Goal: Information Seeking & Learning: Check status

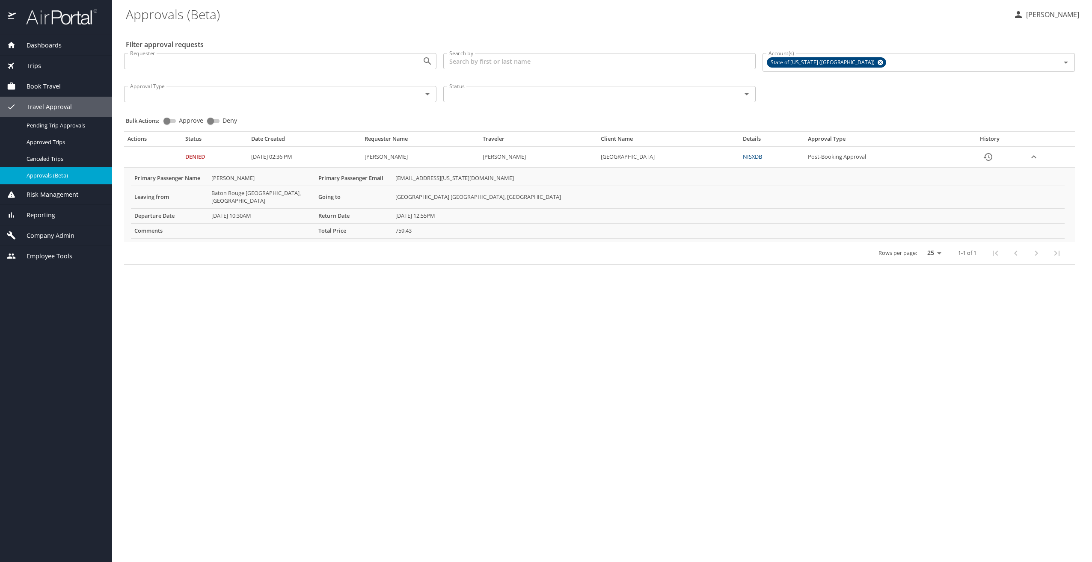
click at [46, 66] on div "Trips" at bounding box center [56, 65] width 98 height 9
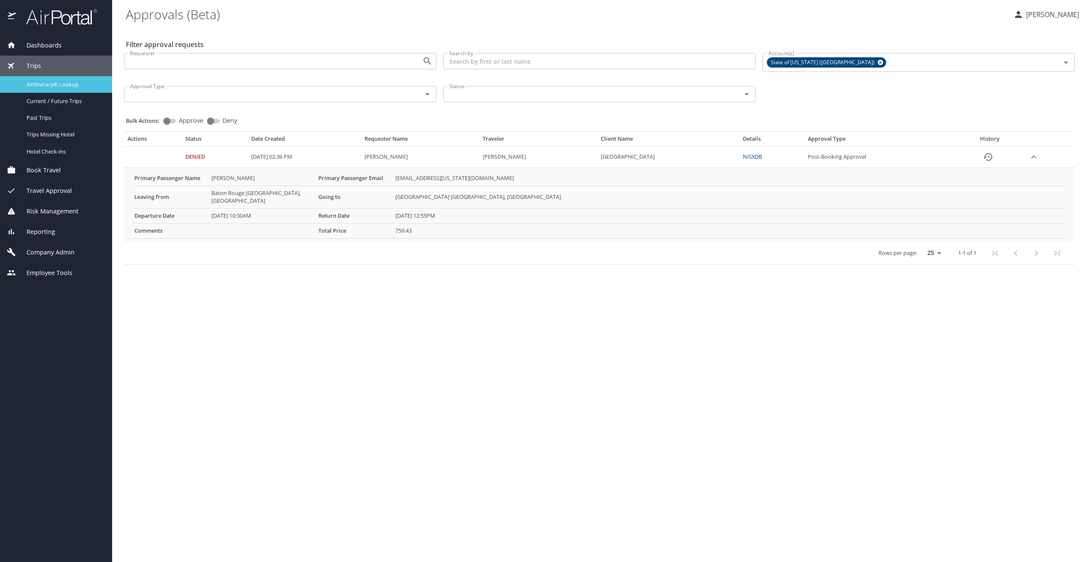
click at [68, 80] on span "Airtinerary® Lookup" at bounding box center [64, 84] width 75 height 8
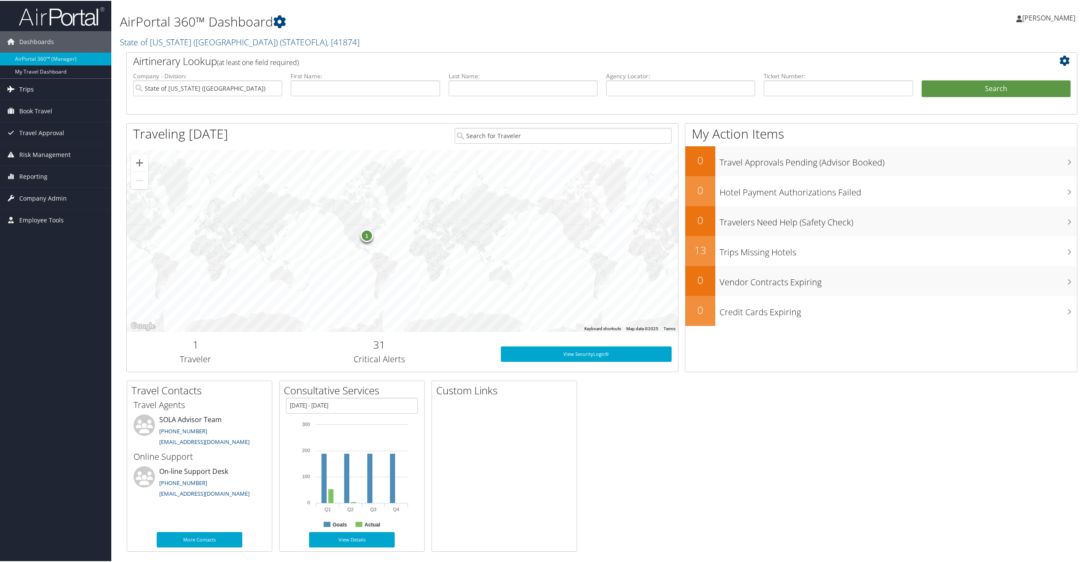
click at [27, 90] on span "Trips" at bounding box center [26, 88] width 15 height 21
click at [54, 108] on link "Airtinerary® Lookup" at bounding box center [55, 105] width 111 height 13
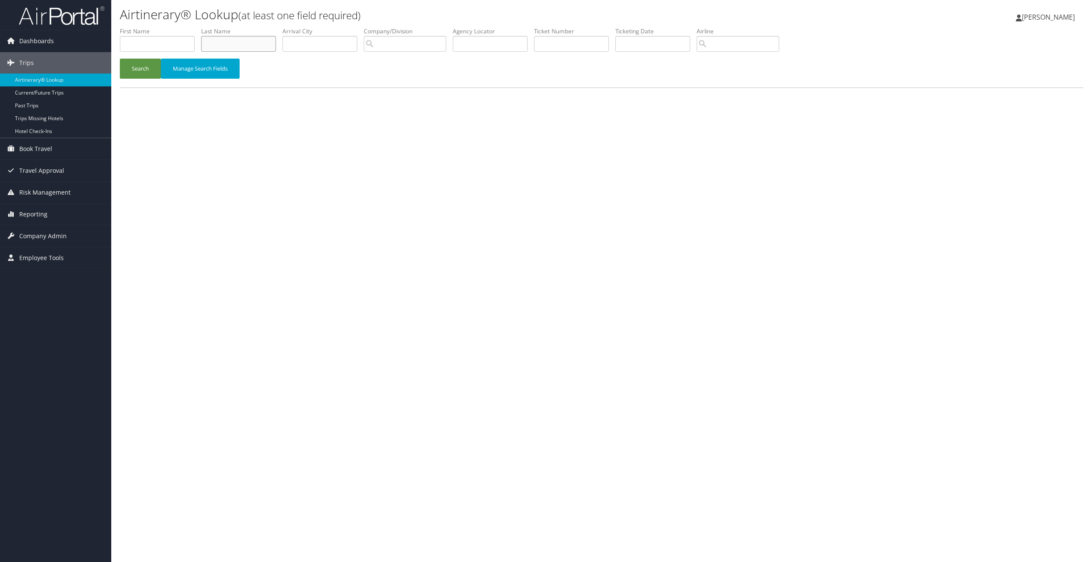
click at [252, 47] on input "text" at bounding box center [238, 44] width 75 height 16
type input "ALYSS"
click at [120, 59] on button "Search" at bounding box center [140, 69] width 41 height 20
drag, startPoint x: 232, startPoint y: 45, endPoint x: 186, endPoint y: 45, distance: 46.2
click at [186, 27] on ul "First Name Last Name ALYSS Departure City Arrival City Company/Division Airport…" at bounding box center [602, 27] width 964 height 0
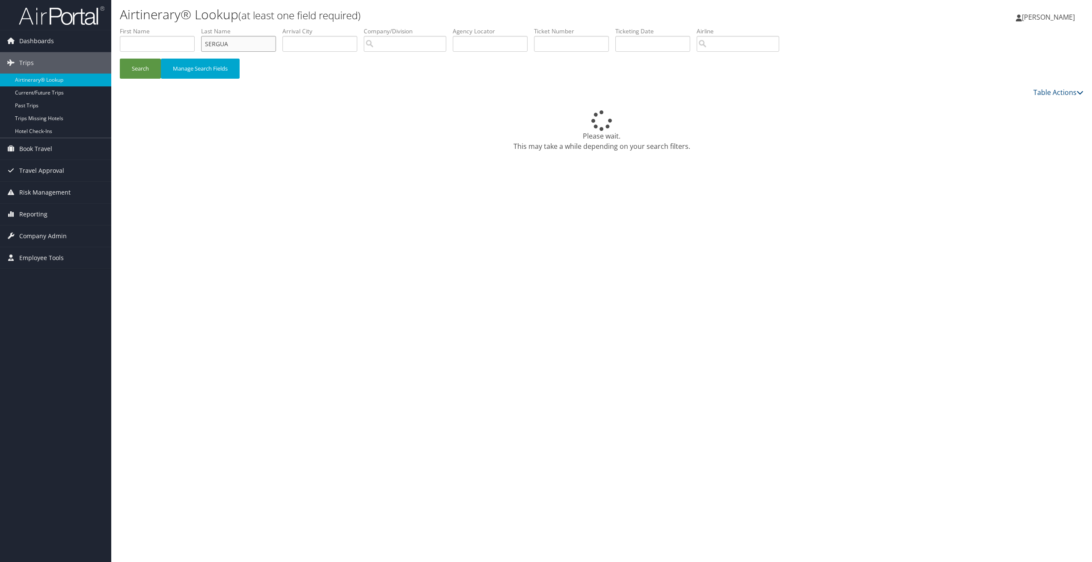
type input "SERGUA"
click at [120, 59] on button "Search" at bounding box center [140, 69] width 41 height 20
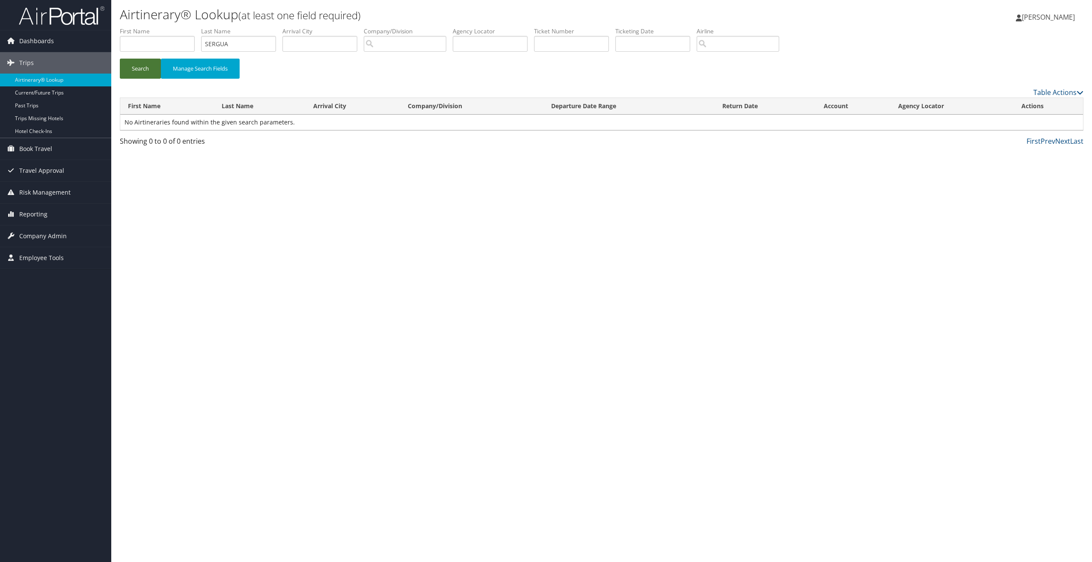
click at [151, 68] on button "Search" at bounding box center [140, 69] width 41 height 20
click at [145, 42] on input "text" at bounding box center [157, 44] width 75 height 16
type input "DONOVAN"
click at [120, 59] on button "Search" at bounding box center [140, 69] width 41 height 20
click at [46, 40] on span "Dashboards" at bounding box center [36, 40] width 35 height 21
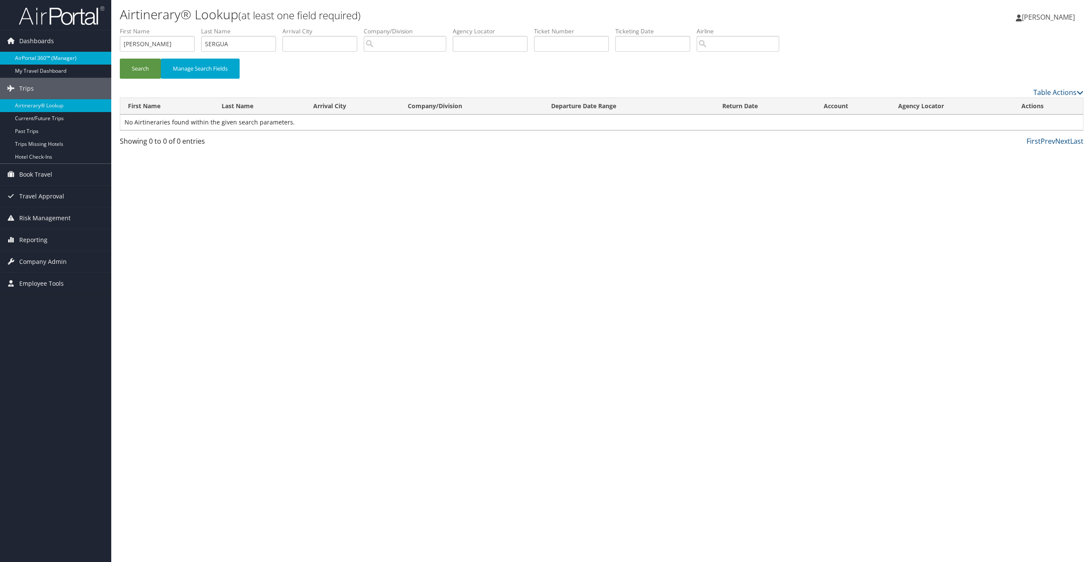
click at [44, 55] on link "AirPortal 360™ (Manager)" at bounding box center [55, 58] width 111 height 13
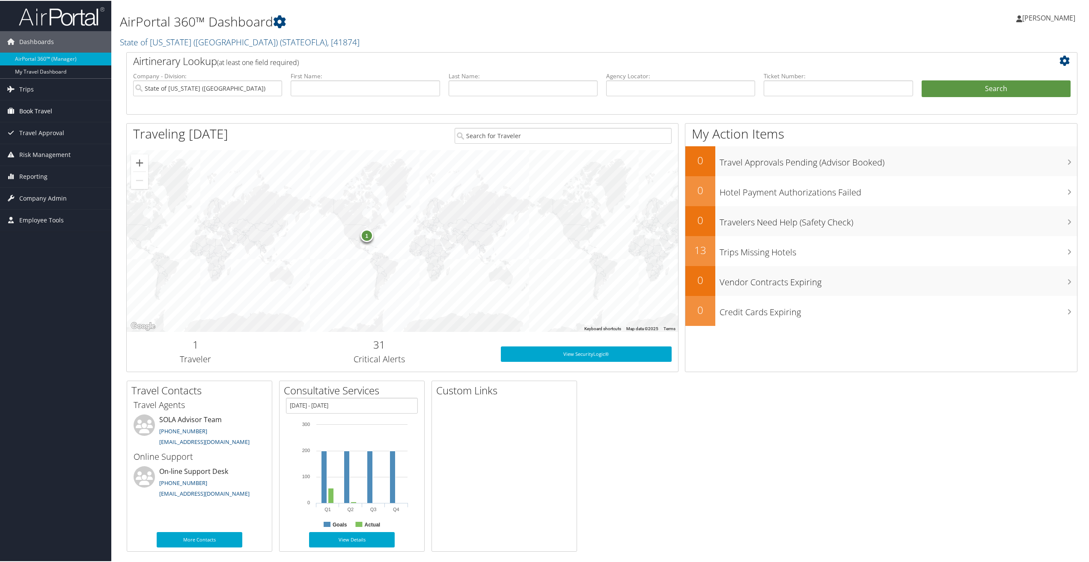
click at [41, 114] on span "Book Travel" at bounding box center [35, 110] width 33 height 21
click at [43, 71] on link "My Travel Dashboard" at bounding box center [55, 71] width 111 height 13
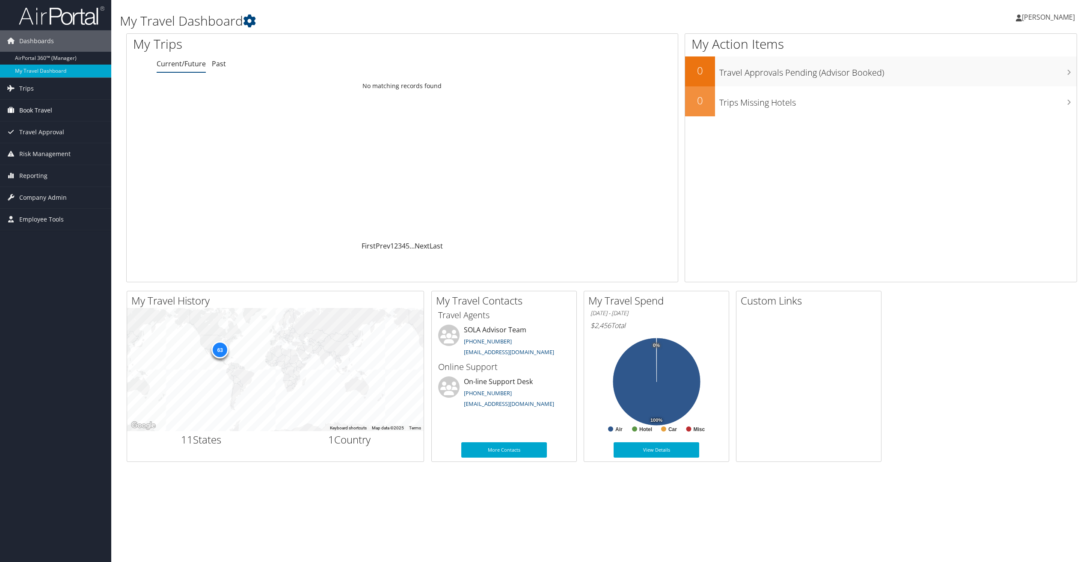
click at [28, 110] on span "Book Travel" at bounding box center [35, 110] width 33 height 21
click at [29, 90] on span "Trips" at bounding box center [26, 88] width 15 height 21
click at [39, 103] on link "Airtinerary® Lookup" at bounding box center [55, 105] width 111 height 13
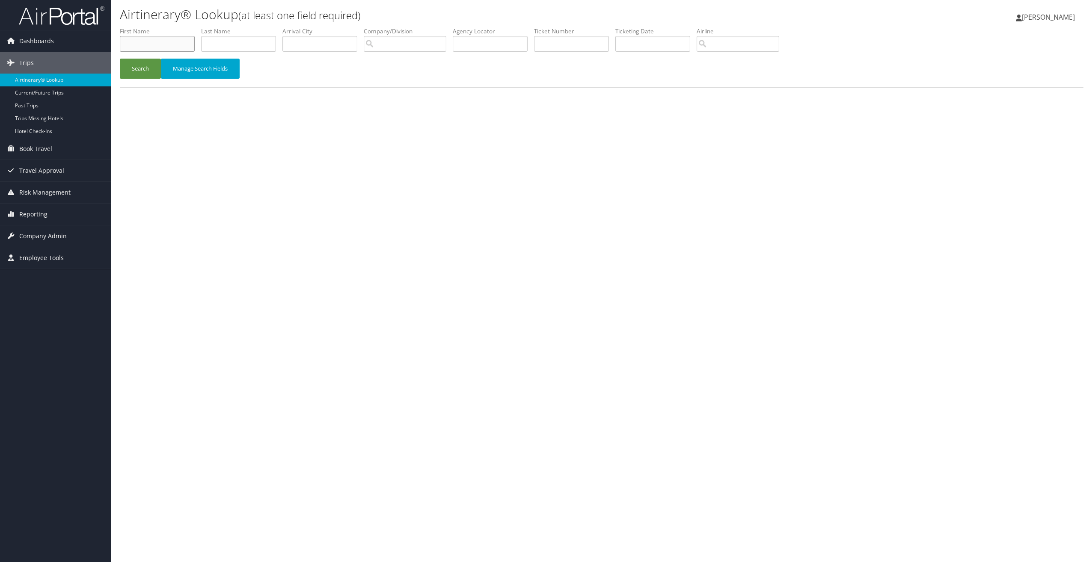
click at [174, 43] on input "text" at bounding box center [157, 44] width 75 height 16
type input "[PERSON_NAME]"
click at [120, 59] on button "Search" at bounding box center [140, 69] width 41 height 20
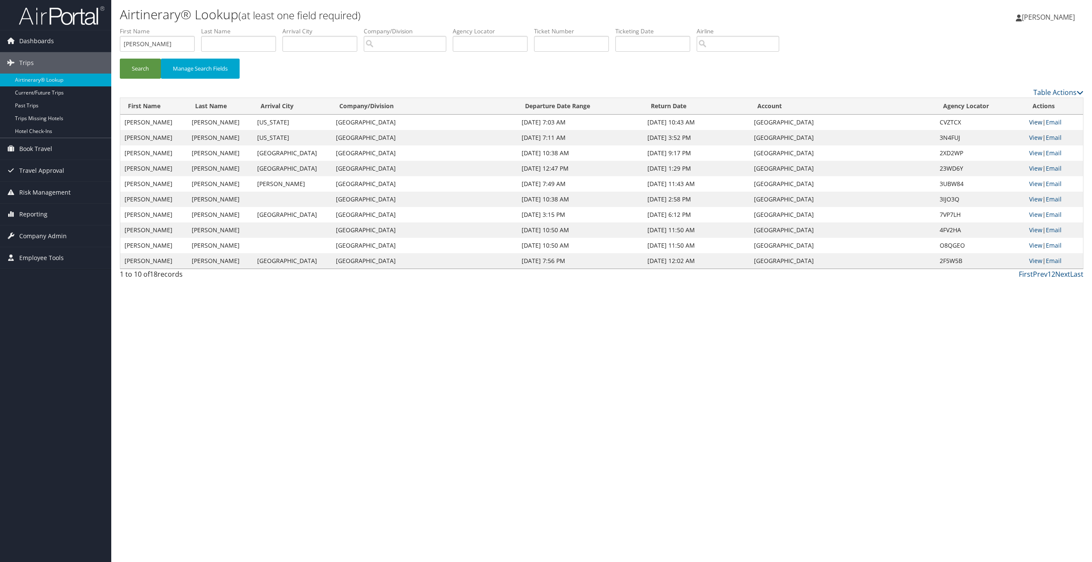
click at [1036, 124] on link "View" at bounding box center [1035, 122] width 13 height 8
drag, startPoint x: 166, startPoint y: 46, endPoint x: 105, endPoint y: 46, distance: 61.2
click at [105, 46] on div "Dashboards AirPortal 360™ (Manager) My Travel Dashboard Trips Airtinerary® Look…" at bounding box center [546, 281] width 1092 height 562
type input "RAQUEL"
click at [265, 39] on input "text" at bounding box center [238, 44] width 75 height 16
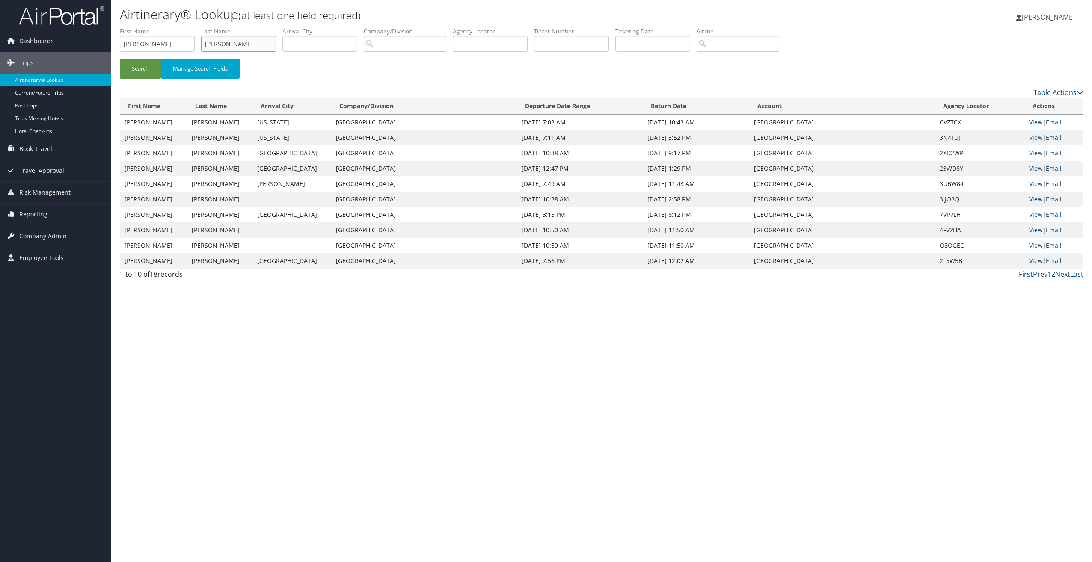
type input "AYLES"
click at [120, 59] on button "Search" at bounding box center [140, 69] width 41 height 20
click at [1036, 153] on link "View" at bounding box center [1035, 153] width 13 height 8
drag, startPoint x: 243, startPoint y: 45, endPoint x: 157, endPoint y: 45, distance: 85.6
click at [157, 27] on ul "First Name RAQUEL Last Name AYLES Departure City Arrival City Company/Division …" at bounding box center [602, 27] width 964 height 0
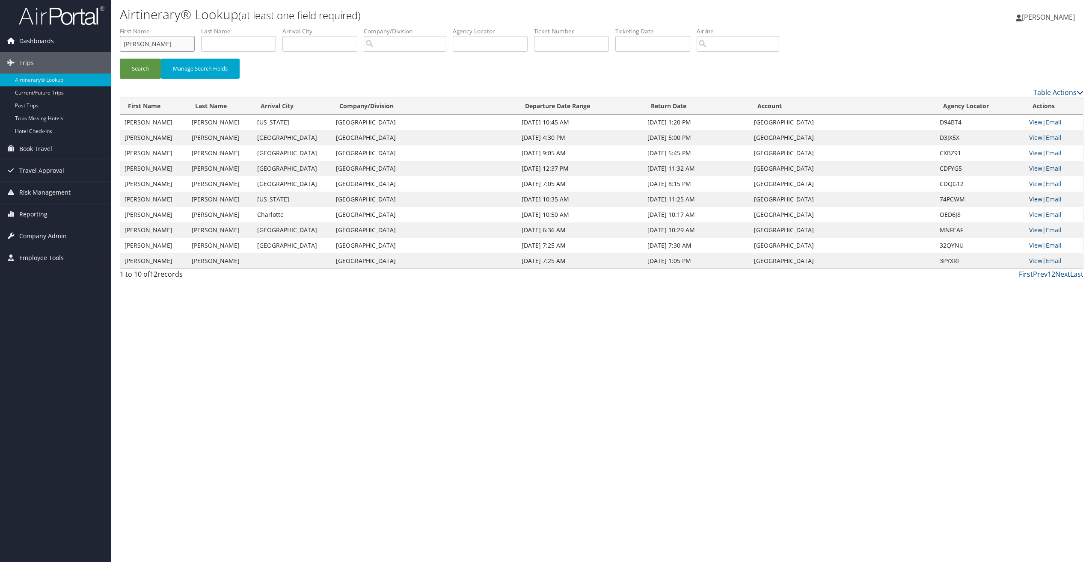
drag, startPoint x: 164, startPoint y: 48, endPoint x: 34, endPoint y: 46, distance: 130.5
click at [34, 46] on div "Dashboards AirPortal 360™ (Manager) My Travel Dashboard Trips Airtinerary® Look…" at bounding box center [546, 281] width 1092 height 562
type input "ZANETTA"
click at [238, 39] on input "text" at bounding box center [238, 44] width 75 height 16
type input "Augustine"
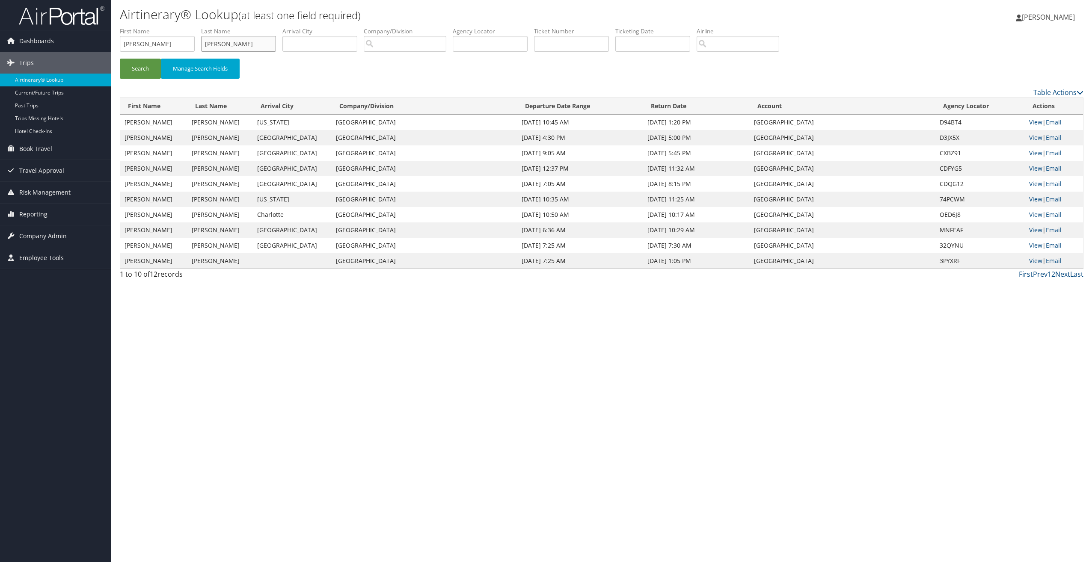
click at [120, 59] on button "Search" at bounding box center [140, 69] width 41 height 20
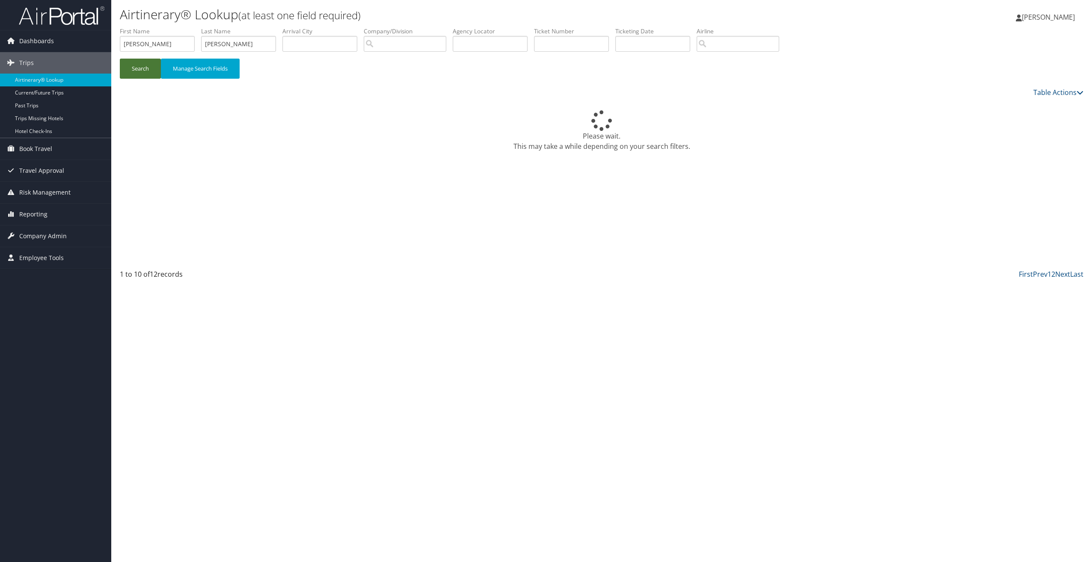
click at [142, 73] on button "Search" at bounding box center [140, 69] width 41 height 20
click at [238, 45] on input "Augustine" at bounding box center [238, 44] width 75 height 16
drag, startPoint x: 255, startPoint y: 38, endPoint x: 193, endPoint y: 45, distance: 62.4
click at [193, 27] on ul "First Name ZANETTA Last Name Augustine Departure City Arrival City Company/Divi…" at bounding box center [602, 27] width 964 height 0
click at [120, 59] on button "Search" at bounding box center [140, 69] width 41 height 20
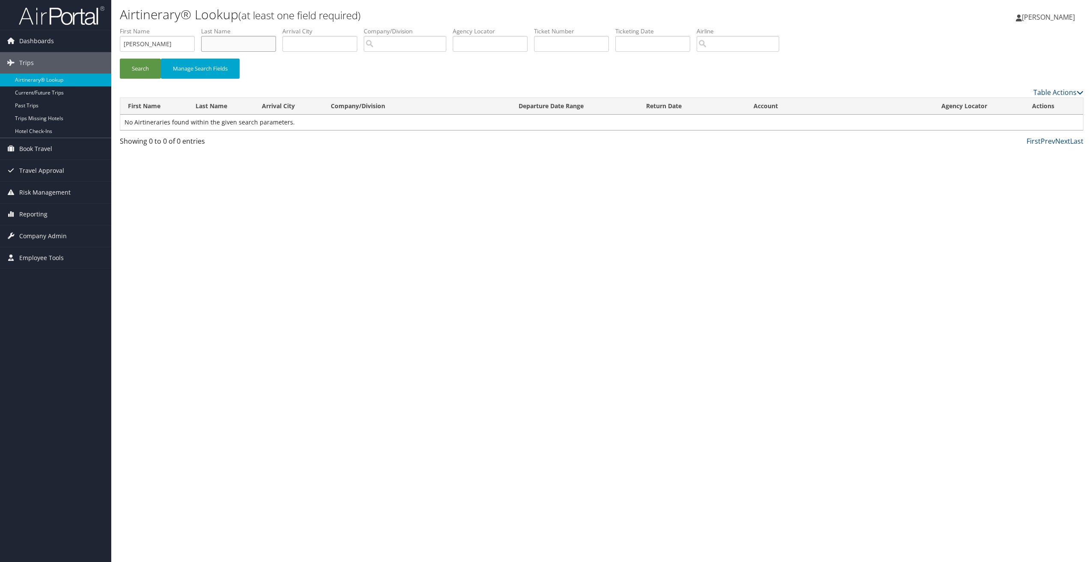
click at [229, 43] on input "text" at bounding box center [238, 44] width 75 height 16
type input "augustine"
click at [120, 59] on button "Search" at bounding box center [140, 69] width 41 height 20
drag, startPoint x: 170, startPoint y: 45, endPoint x: 40, endPoint y: 29, distance: 131.0
click at [40, 29] on div "Dashboards AirPortal 360™ (Manager) My Travel Dashboard Trips Airtinerary® Look…" at bounding box center [546, 281] width 1092 height 562
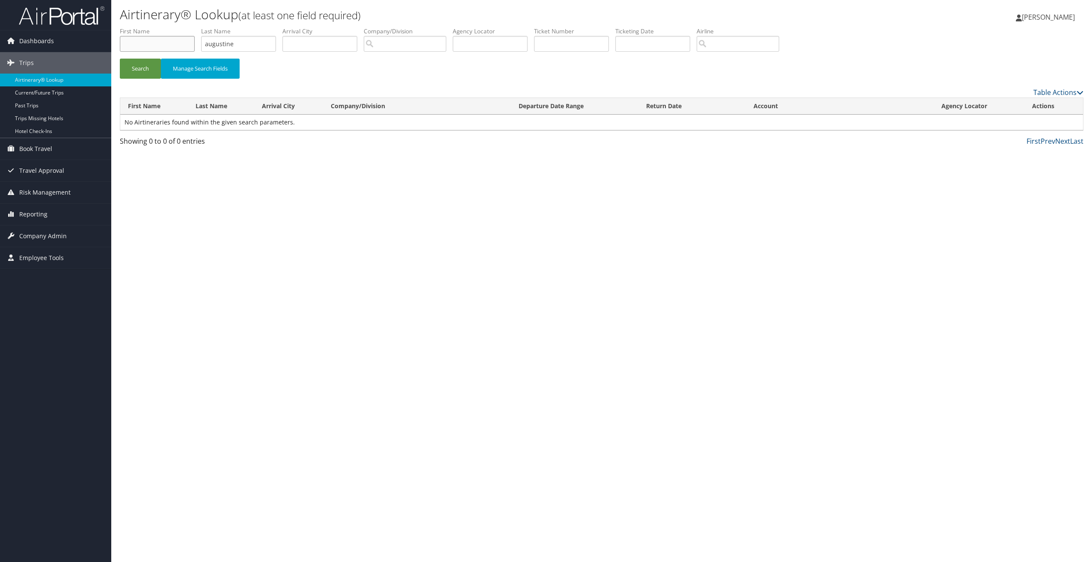
click at [120, 59] on button "Search" at bounding box center [140, 69] width 41 height 20
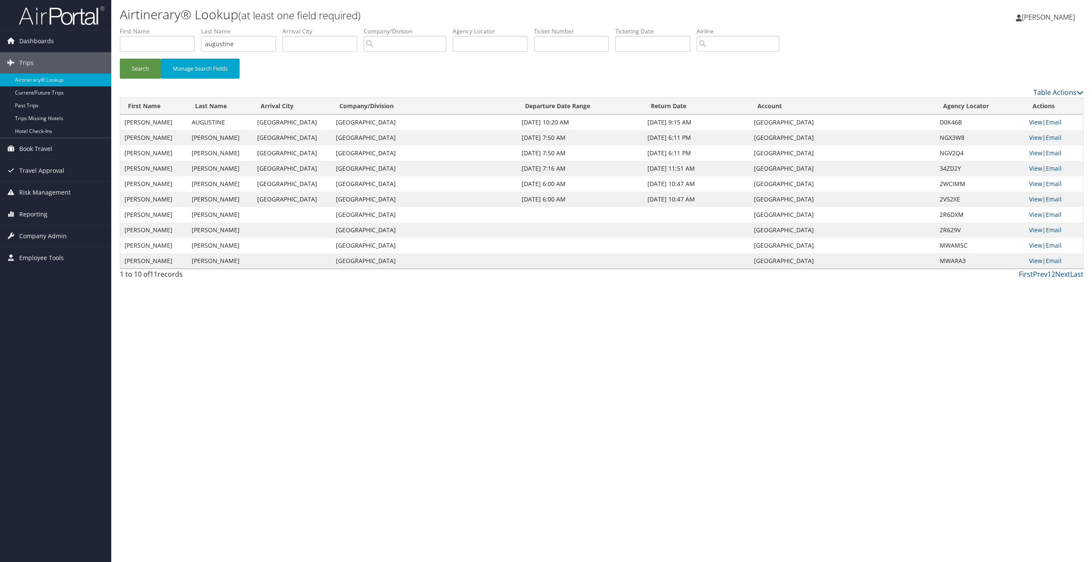
click at [1038, 124] on link "View" at bounding box center [1035, 122] width 13 height 8
click at [1053, 121] on link "Email" at bounding box center [1054, 122] width 16 height 8
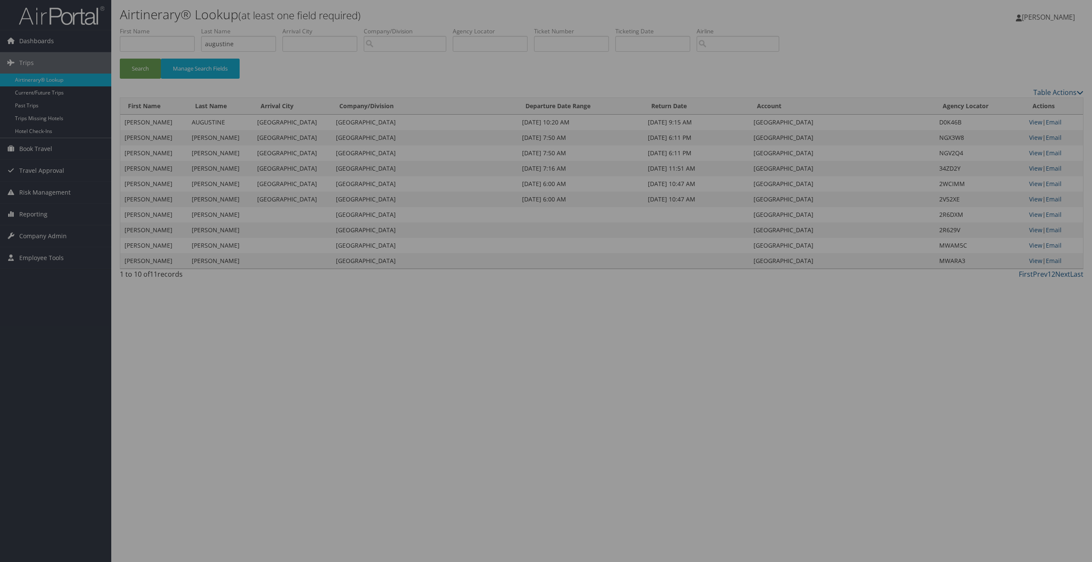
click at [222, 39] on div at bounding box center [546, 281] width 1092 height 562
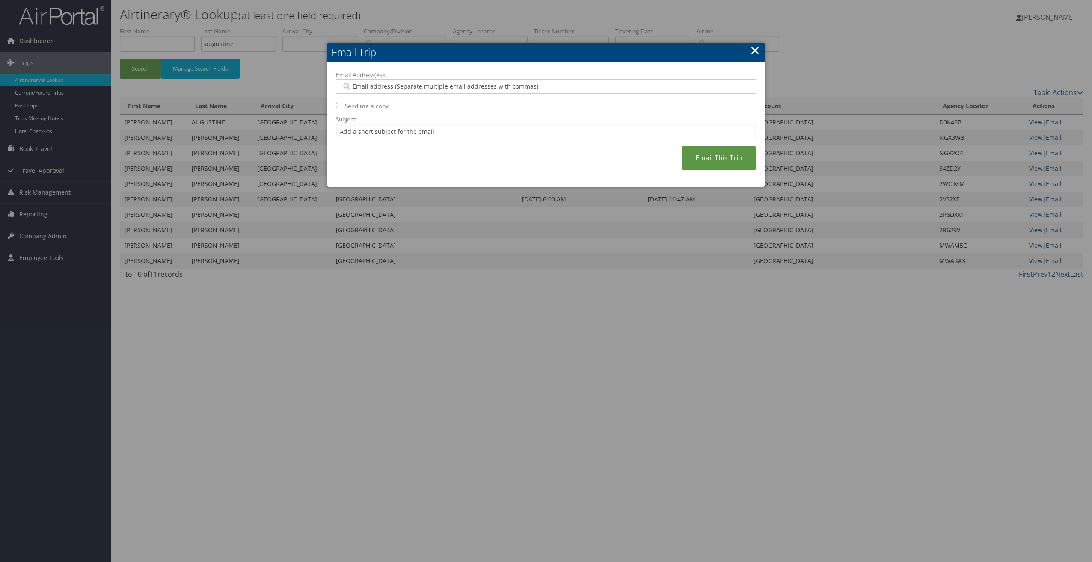
click at [759, 53] on link "×" at bounding box center [755, 50] width 10 height 17
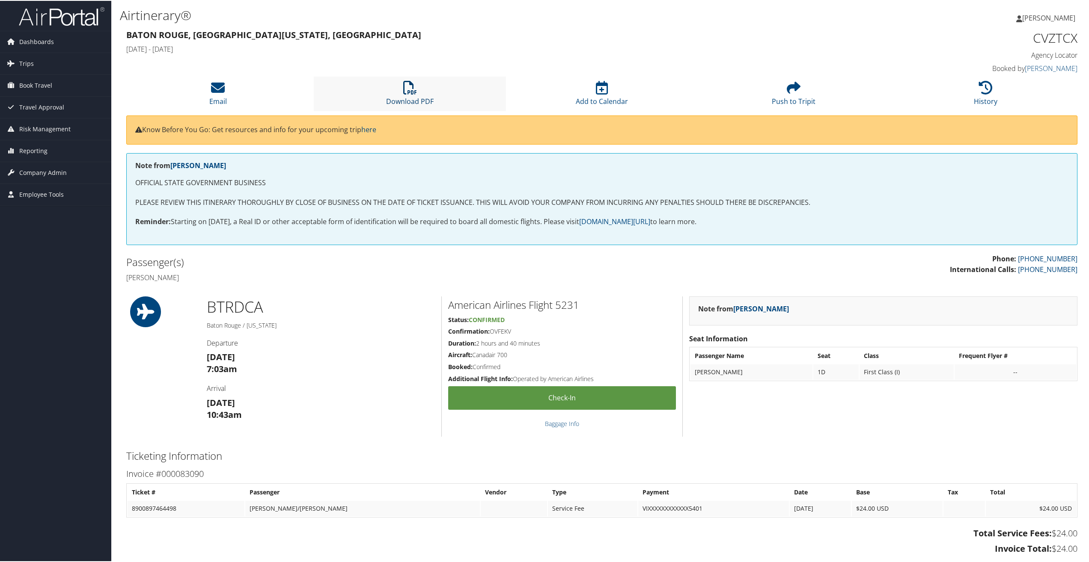
click at [412, 91] on icon at bounding box center [410, 87] width 14 height 14
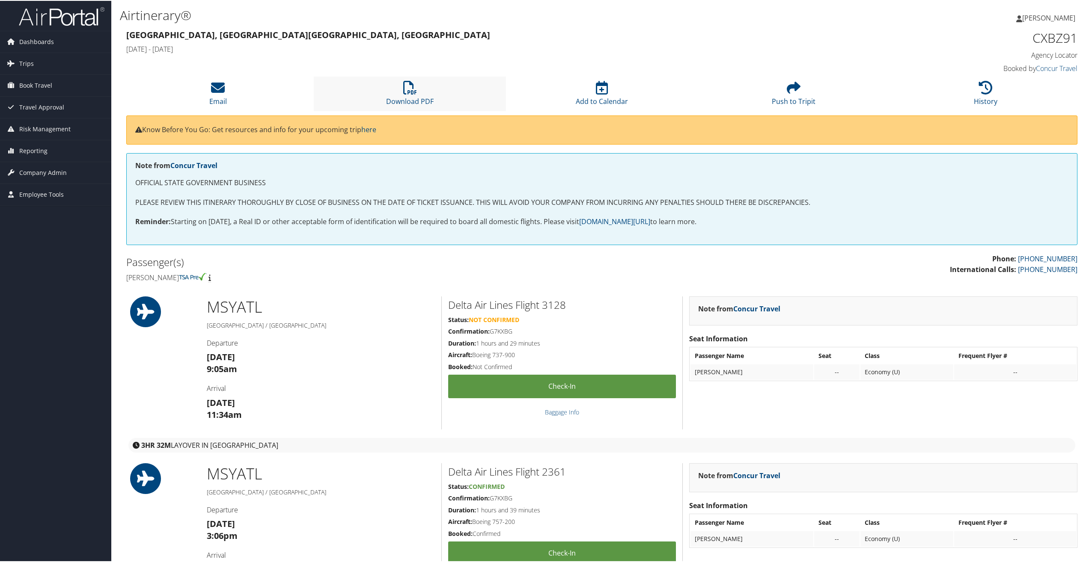
click at [424, 89] on li "Download PDF" at bounding box center [410, 93] width 192 height 35
click at [408, 91] on icon at bounding box center [410, 87] width 14 height 14
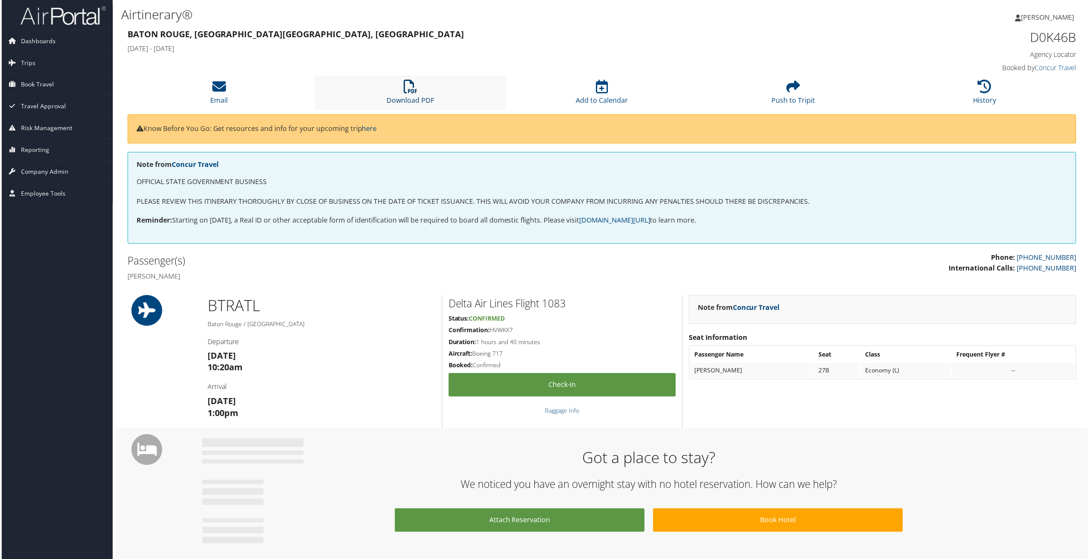
click at [406, 97] on link "Download PDF" at bounding box center [409, 95] width 47 height 21
